Goal: Find specific page/section: Find specific page/section

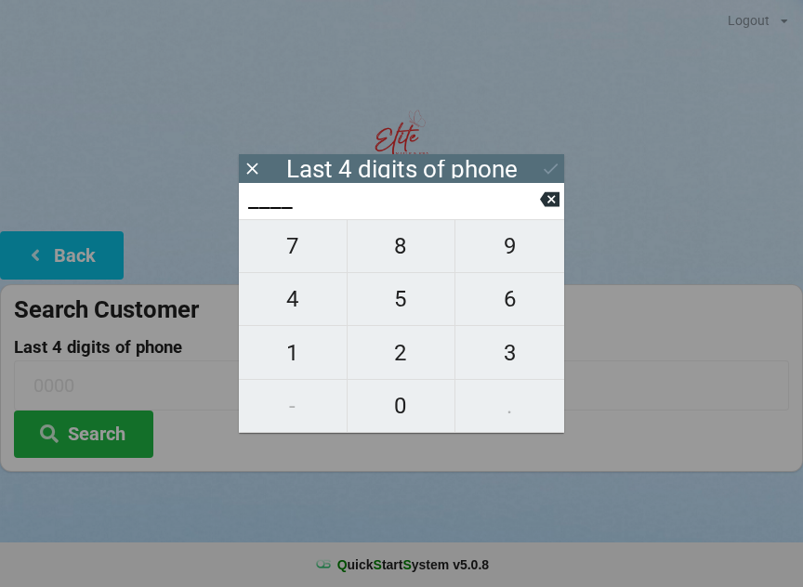
click at [509, 312] on span "6" at bounding box center [509, 299] width 109 height 39
type input "6___"
click at [506, 316] on span "6" at bounding box center [509, 299] width 109 height 39
type input "66__"
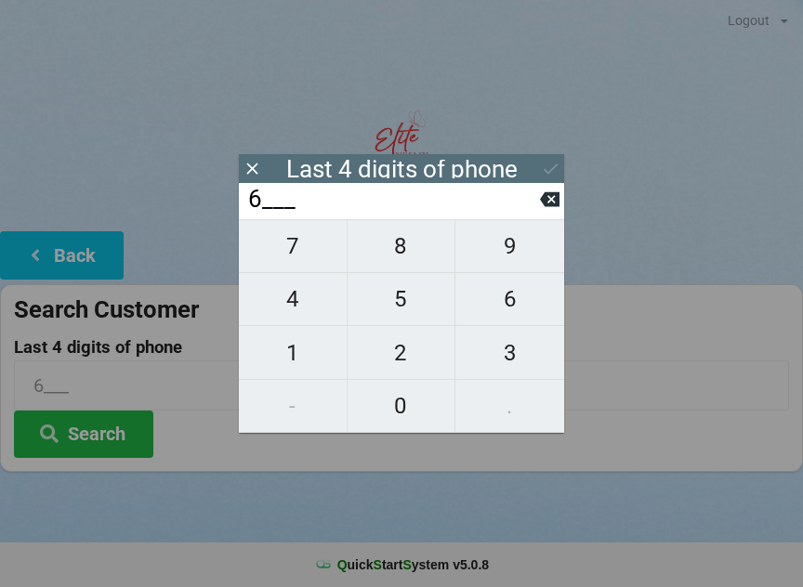
type input "66__"
click at [418, 266] on span "8" at bounding box center [401, 246] width 108 height 39
type input "668_"
click at [403, 251] on span "8" at bounding box center [401, 246] width 108 height 39
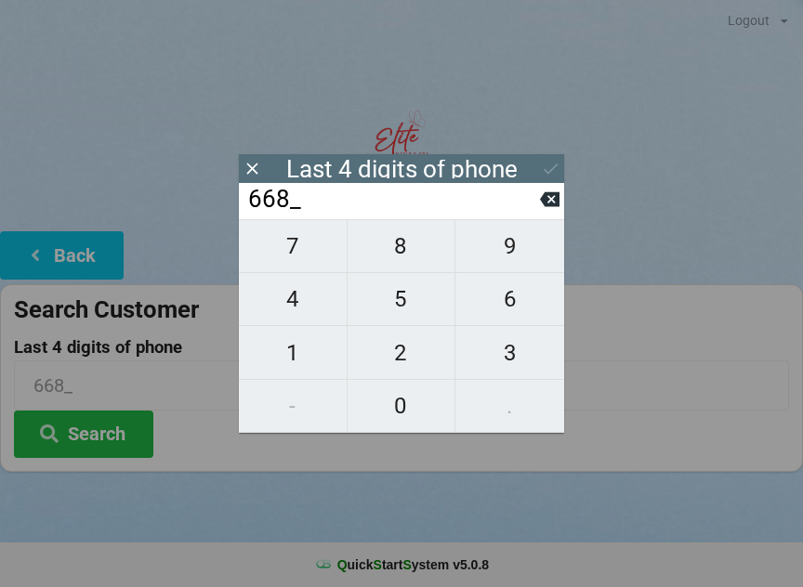
type input "6688"
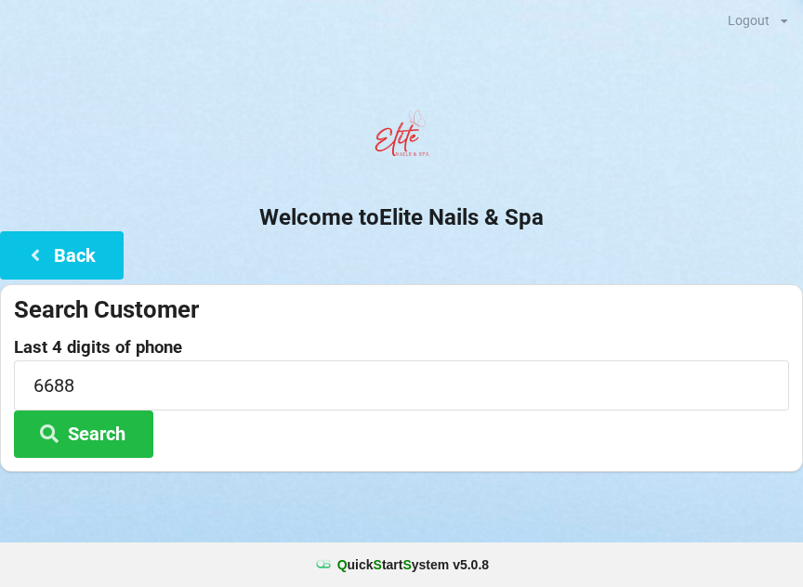
click at [99, 427] on button "Search" at bounding box center [83, 434] width 139 height 47
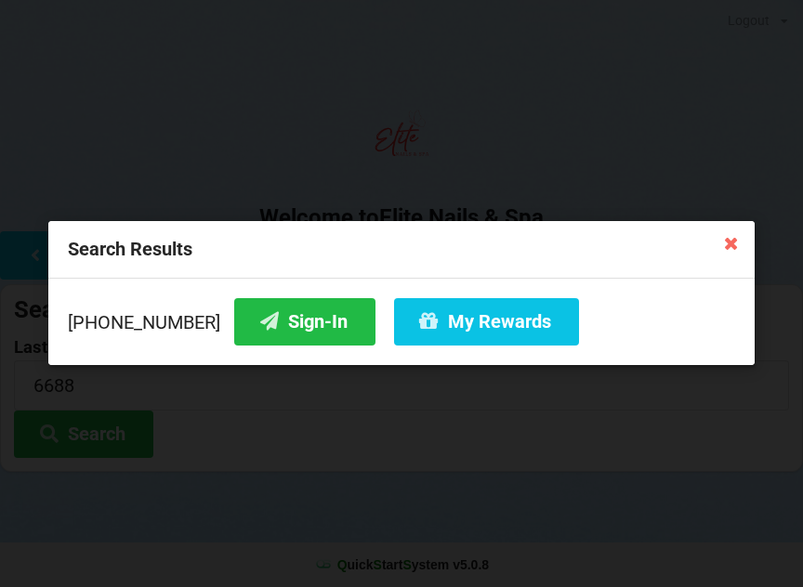
click at [288, 320] on button "Sign-In" at bounding box center [304, 321] width 141 height 47
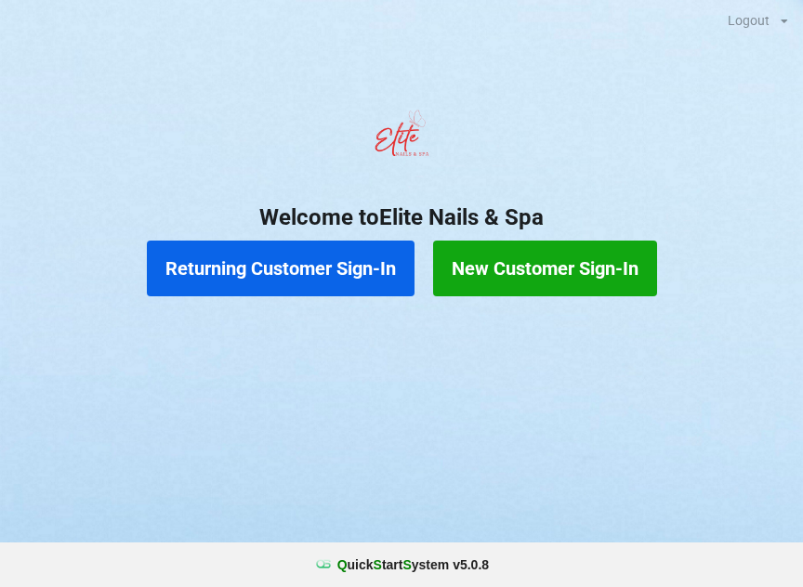
click at [333, 281] on button "Returning Customer Sign-In" at bounding box center [281, 269] width 268 height 56
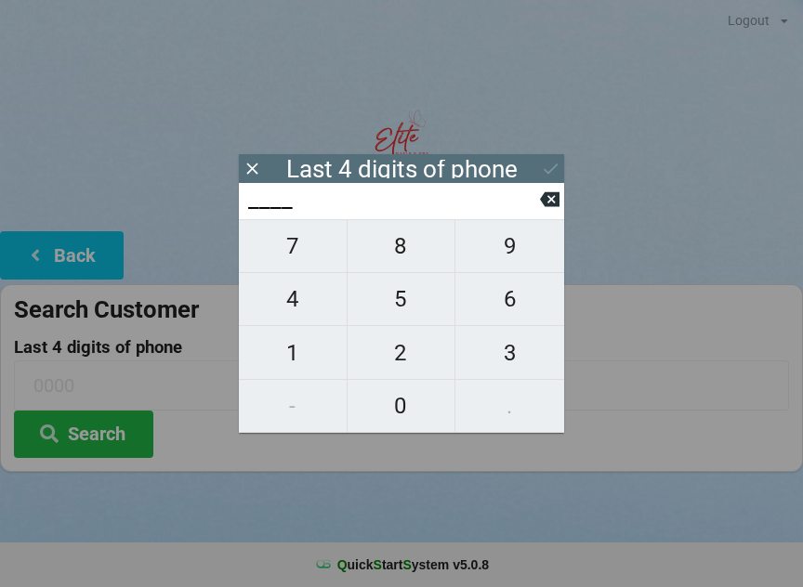
click at [511, 363] on span "3" at bounding box center [509, 352] width 109 height 39
type input "3___"
click at [398, 354] on span "2" at bounding box center [401, 352] width 108 height 39
type input "32__"
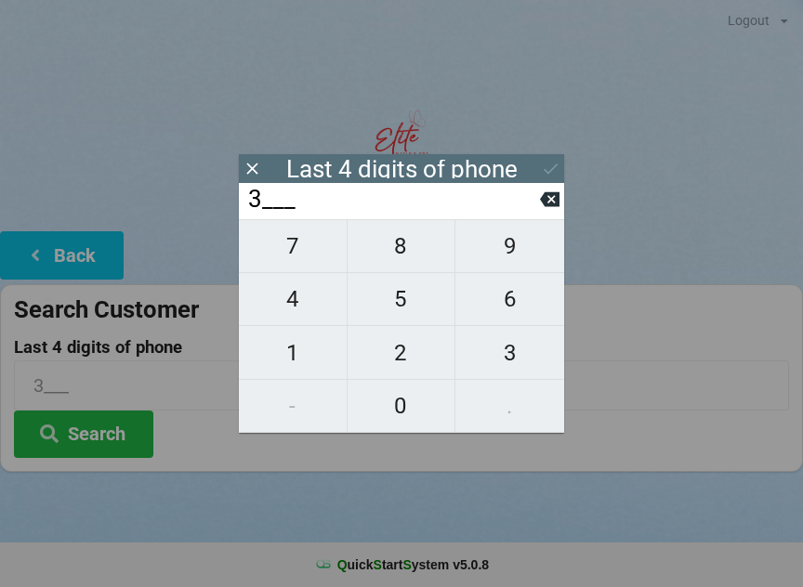
type input "32__"
click at [290, 363] on span "1" at bounding box center [293, 352] width 108 height 39
type input "321_"
click at [404, 360] on span "2" at bounding box center [401, 352] width 108 height 39
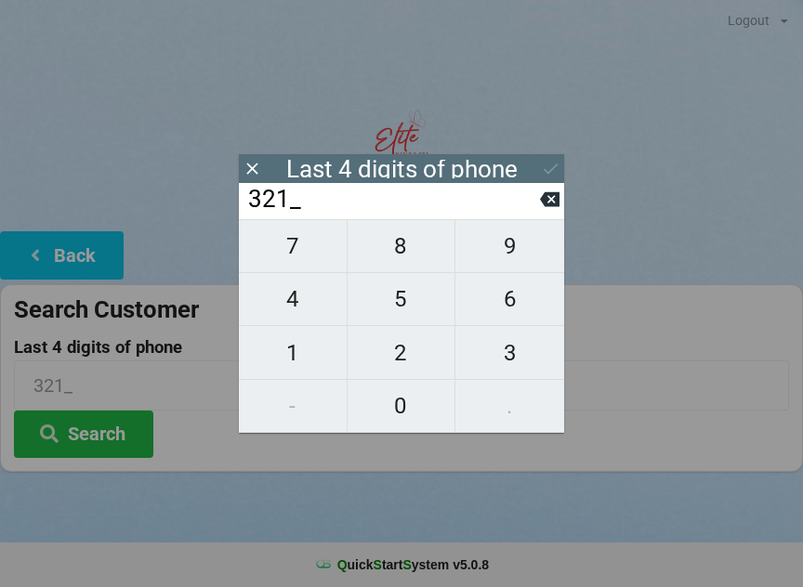
type input "3212"
click at [522, 251] on div "7 8 9 4 5 6 1 2 3 - 0 ." at bounding box center [401, 326] width 325 height 214
click at [543, 204] on icon at bounding box center [550, 199] width 20 height 15
click at [529, 205] on input "321_" at bounding box center [393, 200] width 294 height 30
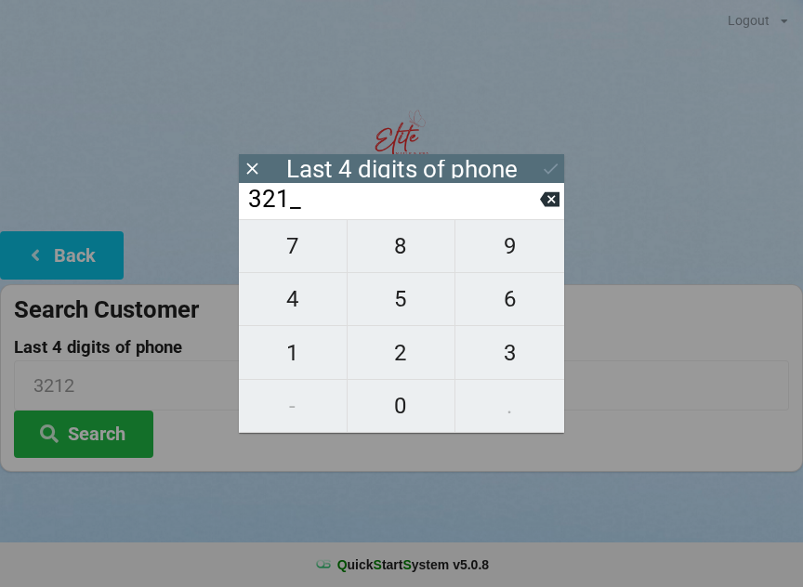
click at [542, 204] on icon at bounding box center [550, 199] width 20 height 15
click at [541, 203] on icon at bounding box center [550, 200] width 20 height 20
click at [541, 206] on icon at bounding box center [550, 199] width 20 height 15
click at [541, 202] on icon at bounding box center [550, 200] width 20 height 20
click at [536, 204] on input "____" at bounding box center [393, 200] width 294 height 30
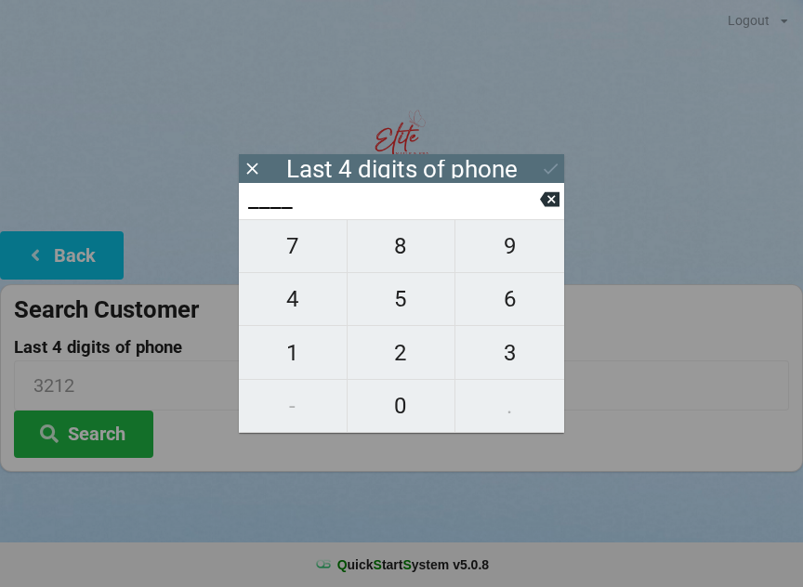
click at [383, 255] on span "8" at bounding box center [401, 246] width 108 height 39
type input "8___"
click at [509, 372] on span "3" at bounding box center [509, 352] width 109 height 39
type input "83__"
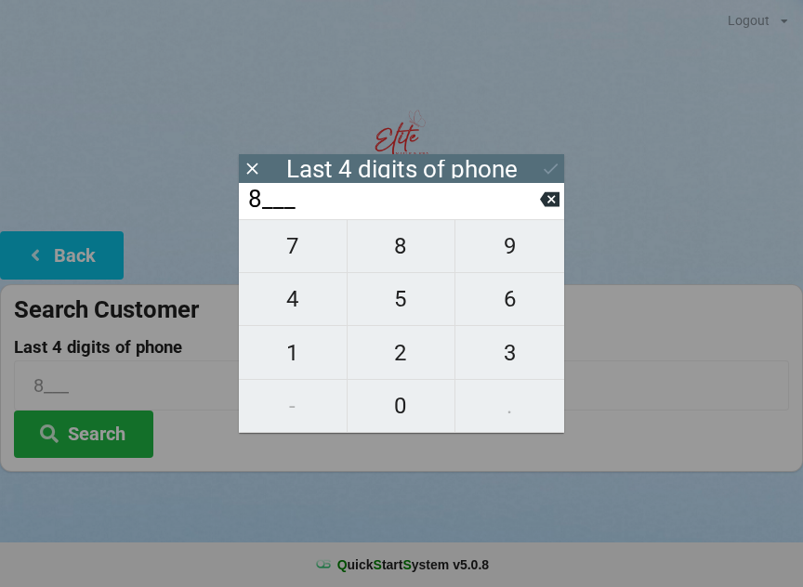
type input "83__"
click at [302, 260] on span "7" at bounding box center [293, 246] width 108 height 39
type input "837_"
click at [302, 316] on span "4" at bounding box center [293, 299] width 108 height 39
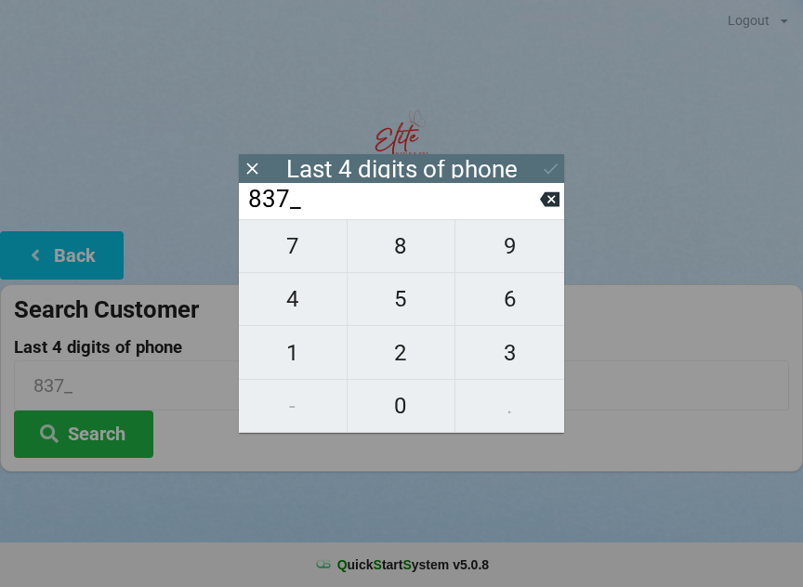
type input "8374"
click at [106, 448] on button "Search" at bounding box center [83, 434] width 139 height 47
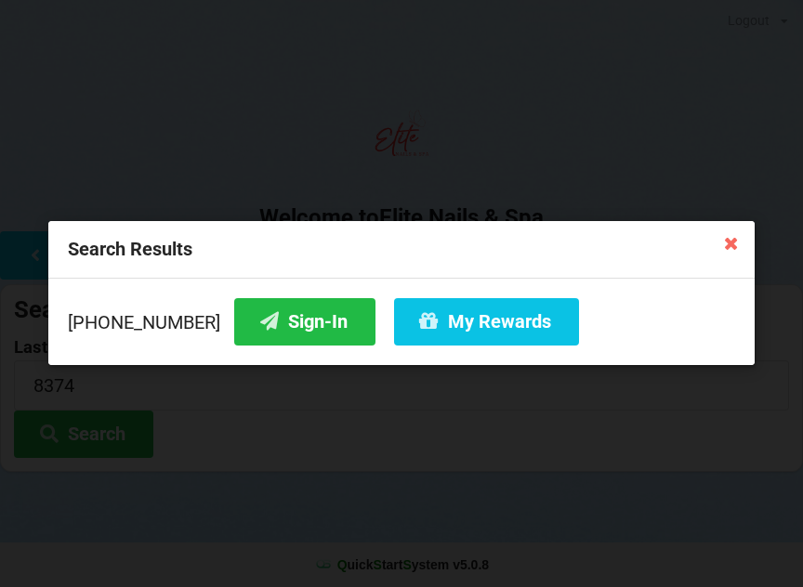
click at [286, 317] on button "Sign-In" at bounding box center [304, 321] width 141 height 47
